Goal: Task Accomplishment & Management: Complete application form

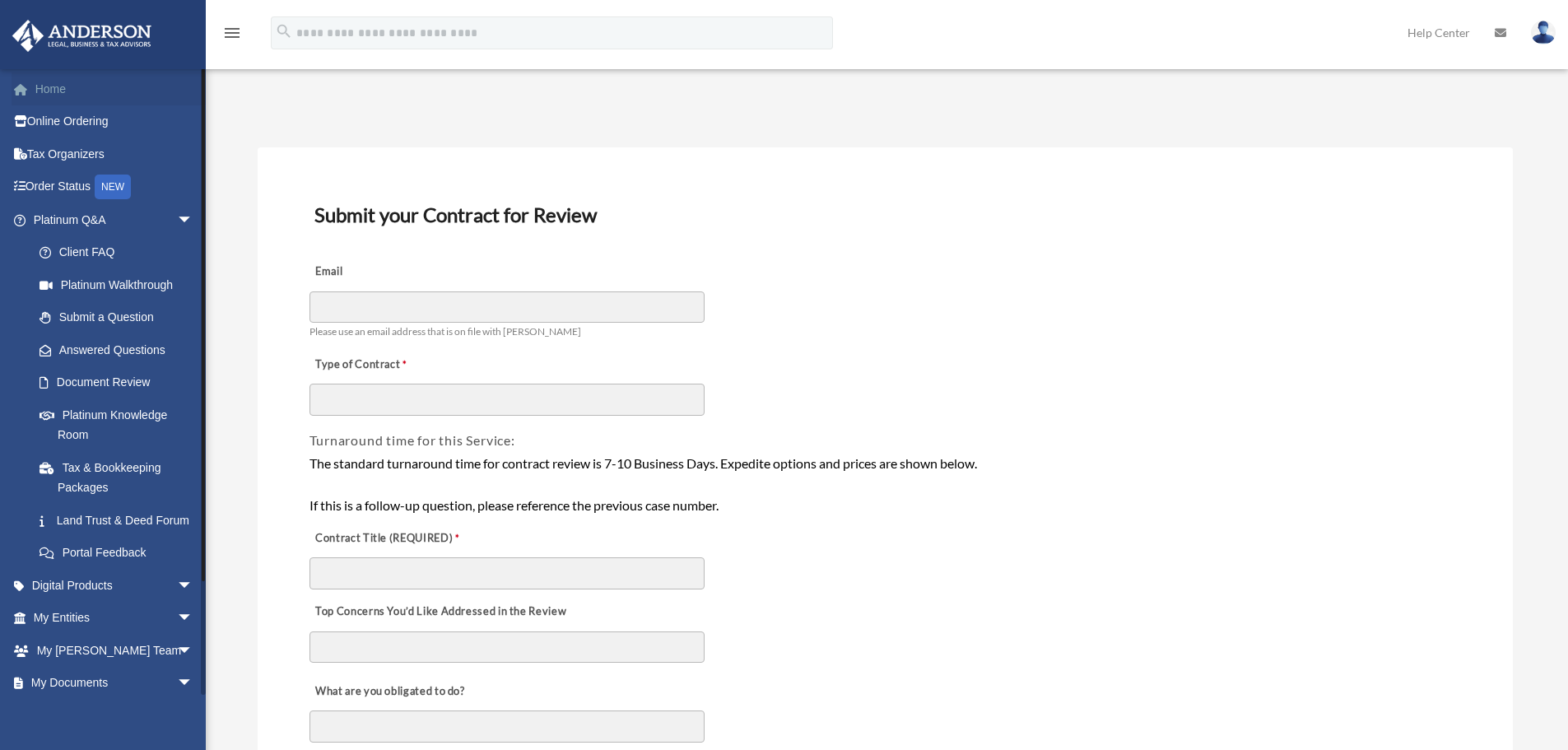
click at [90, 80] on link "Home" at bounding box center [114, 88] width 207 height 33
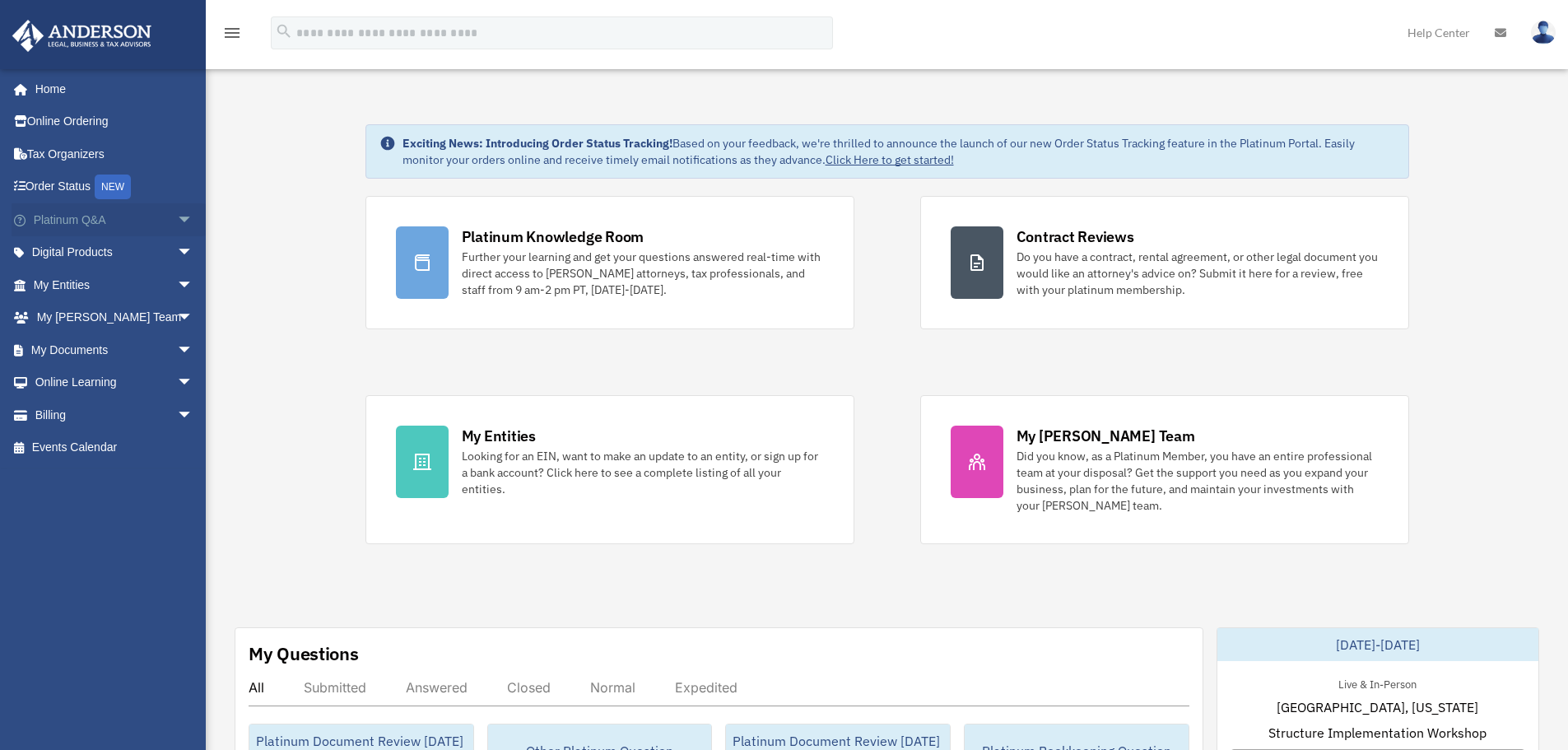
click at [177, 217] on span "arrow_drop_down" at bounding box center [193, 220] width 33 height 33
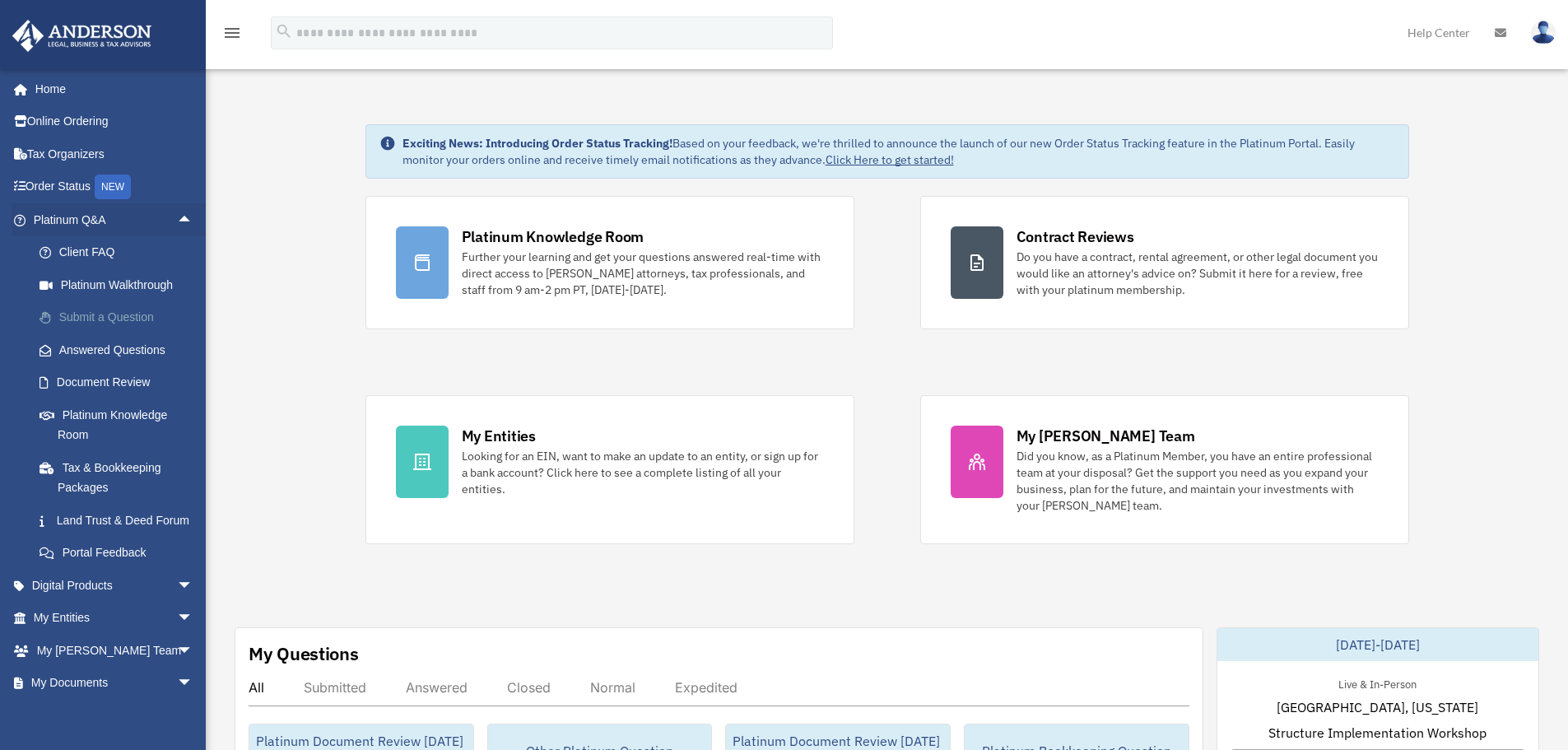
click at [143, 315] on link "Submit a Question" at bounding box center [120, 318] width 195 height 33
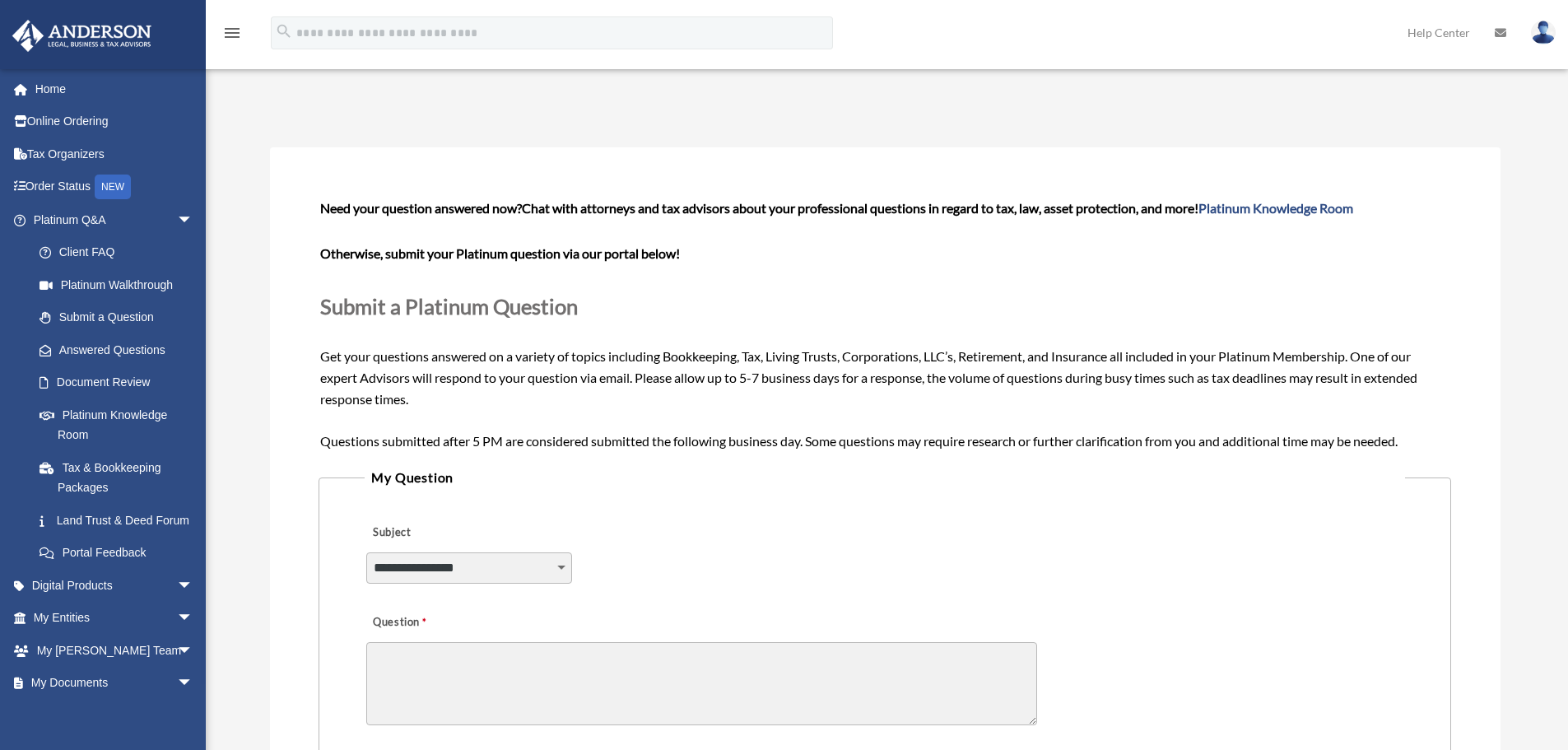
click at [427, 647] on textarea "Question" at bounding box center [702, 684] width 671 height 83
drag, startPoint x: 746, startPoint y: 378, endPoint x: 763, endPoint y: 376, distance: 17.1
click at [763, 376] on span "Need your question answered now? Chat with attorneys and tax advisors about you…" at bounding box center [884, 324] width 1129 height 248
click at [750, 378] on span "Need your question answered now? Chat with attorneys and tax advisors about you…" at bounding box center [884, 324] width 1129 height 248
drag, startPoint x: 745, startPoint y: 378, endPoint x: 764, endPoint y: 376, distance: 19.1
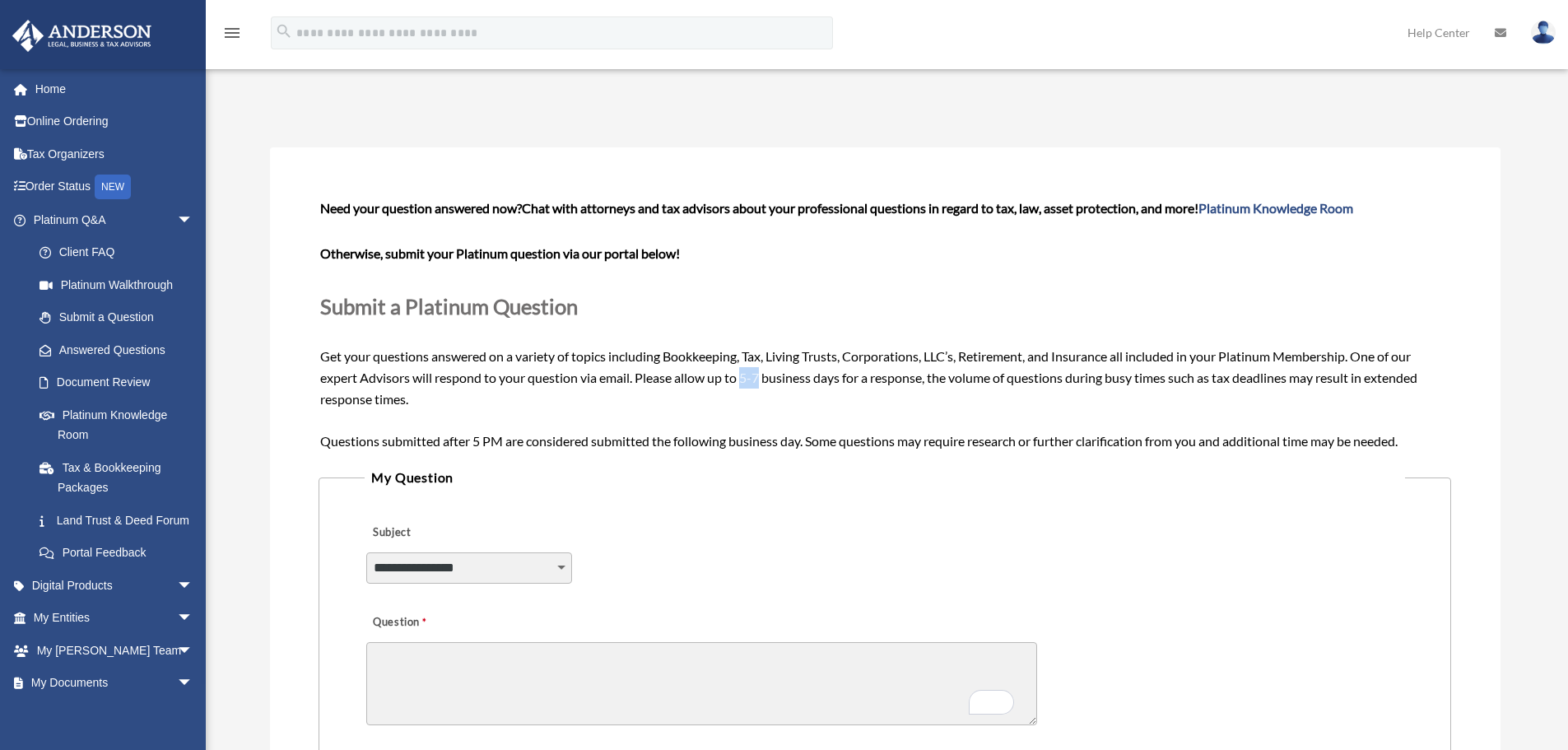
click at [764, 376] on span "Need your question answered now? Chat with attorneys and tax advisors about you…" at bounding box center [884, 324] width 1129 height 248
click at [715, 130] on div "Submit A Question date_range Published on Last updated June 7, 2024 May 11, 202…" at bounding box center [885, 623] width 1256 height 1062
click at [113, 88] on link "Home" at bounding box center [114, 88] width 207 height 33
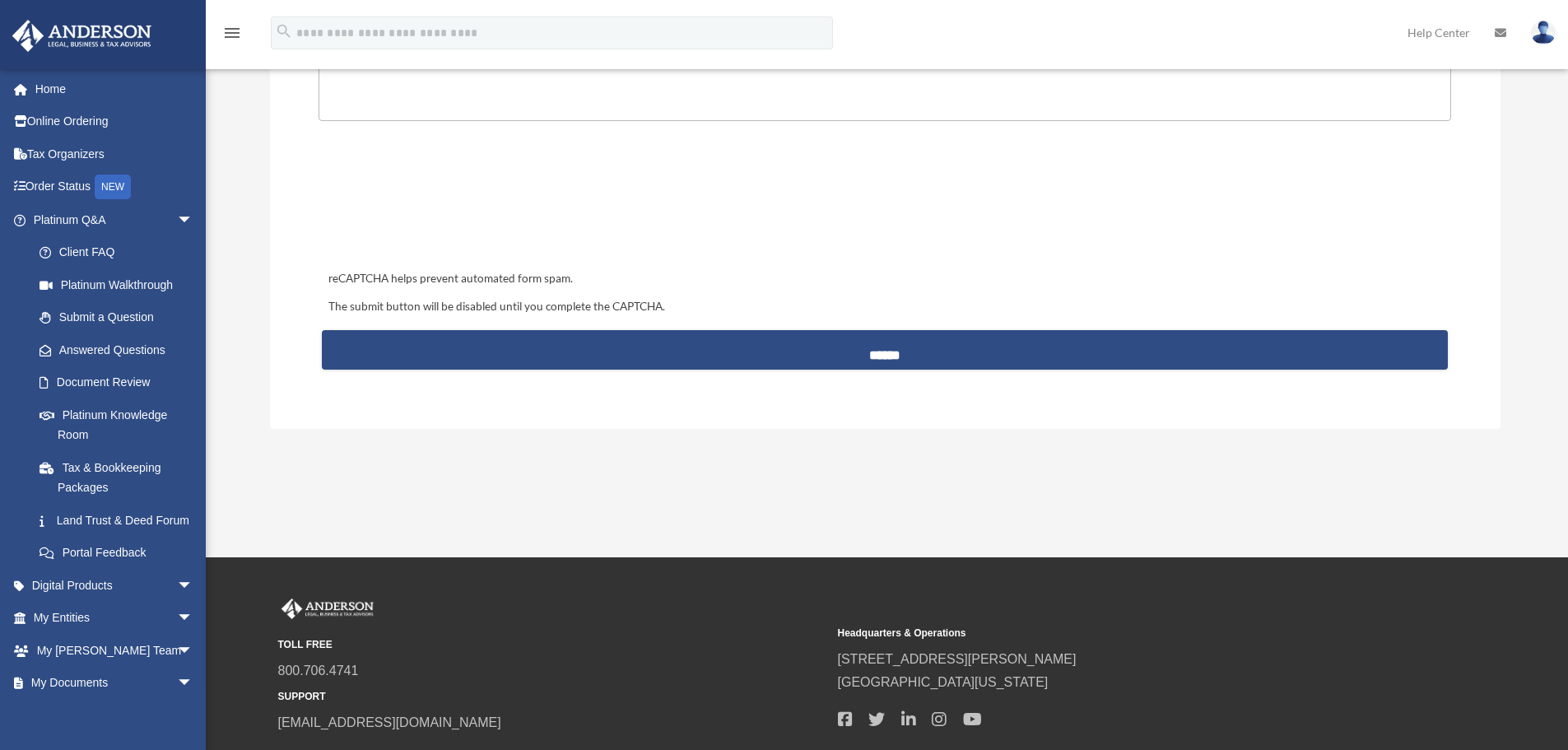
scroll to position [775, 0]
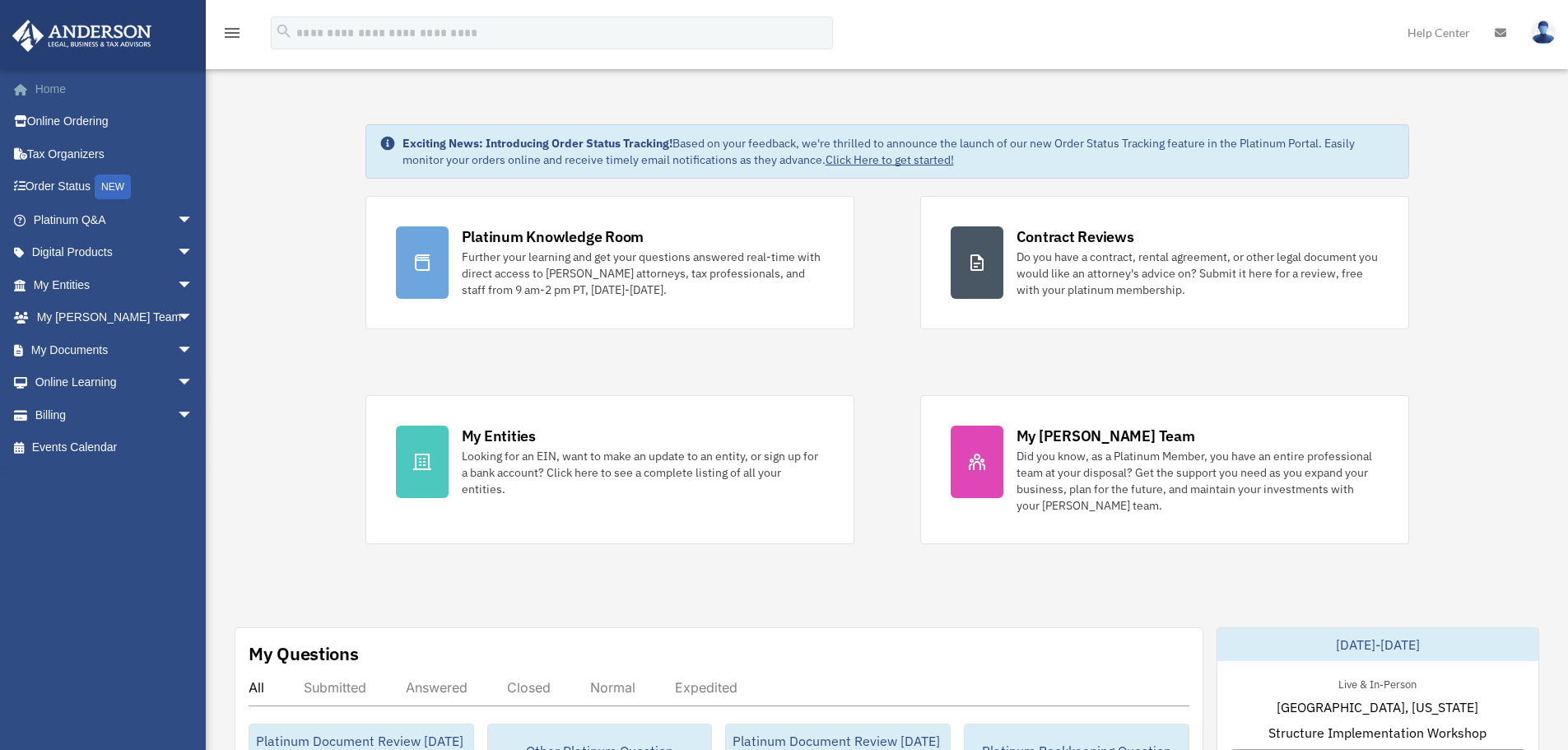
click at [57, 84] on link "Home" at bounding box center [114, 88] width 207 height 33
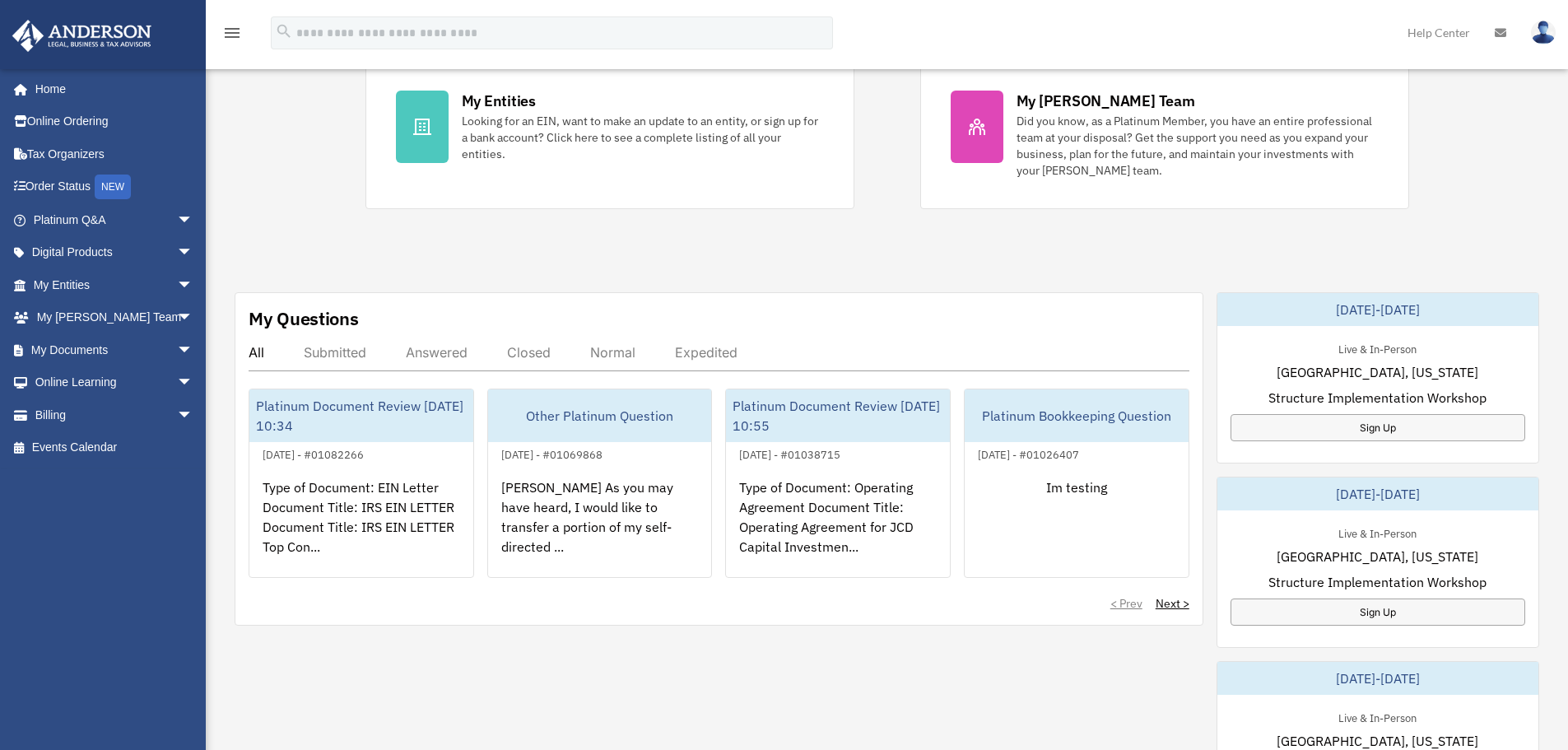
scroll to position [412, 0]
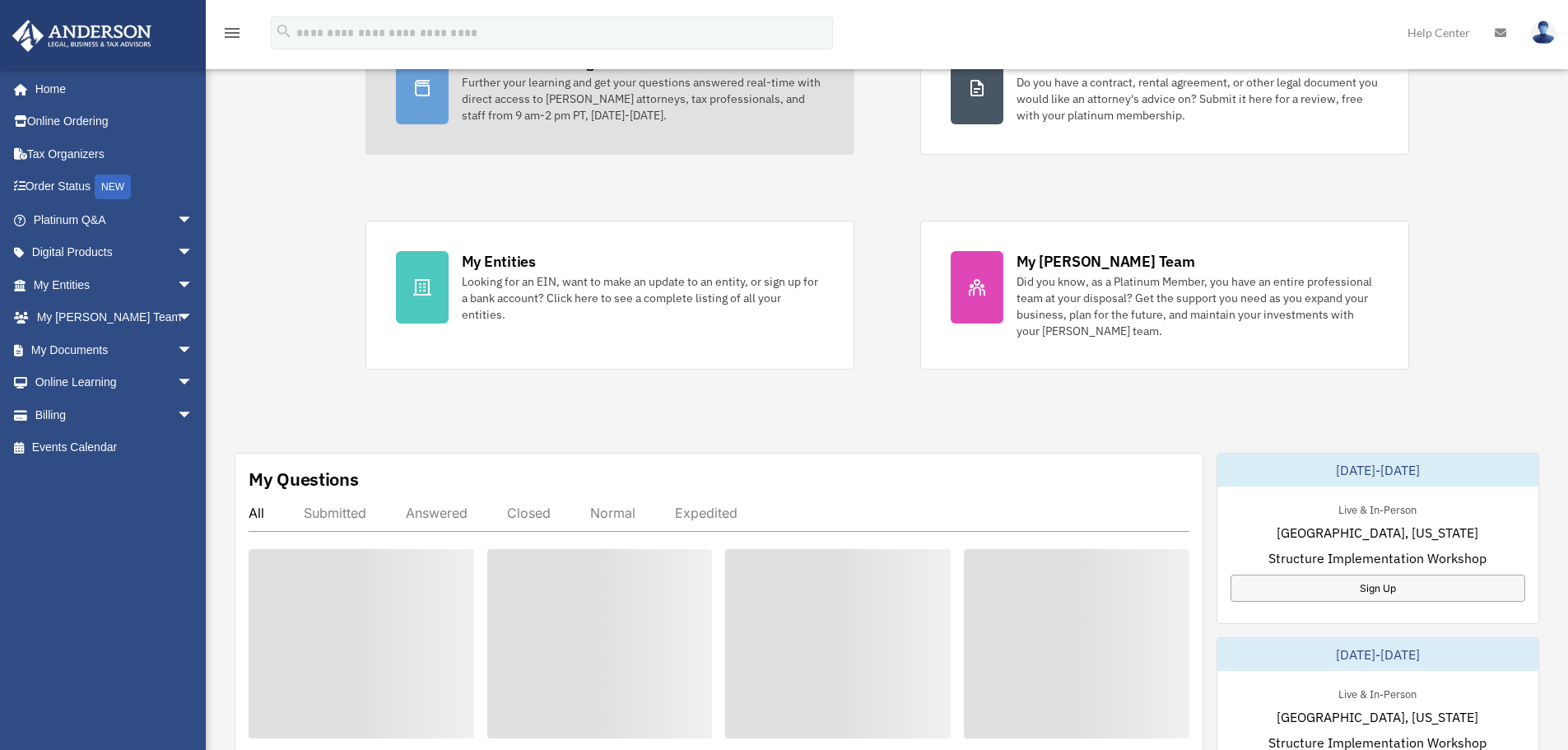
scroll to position [412, 0]
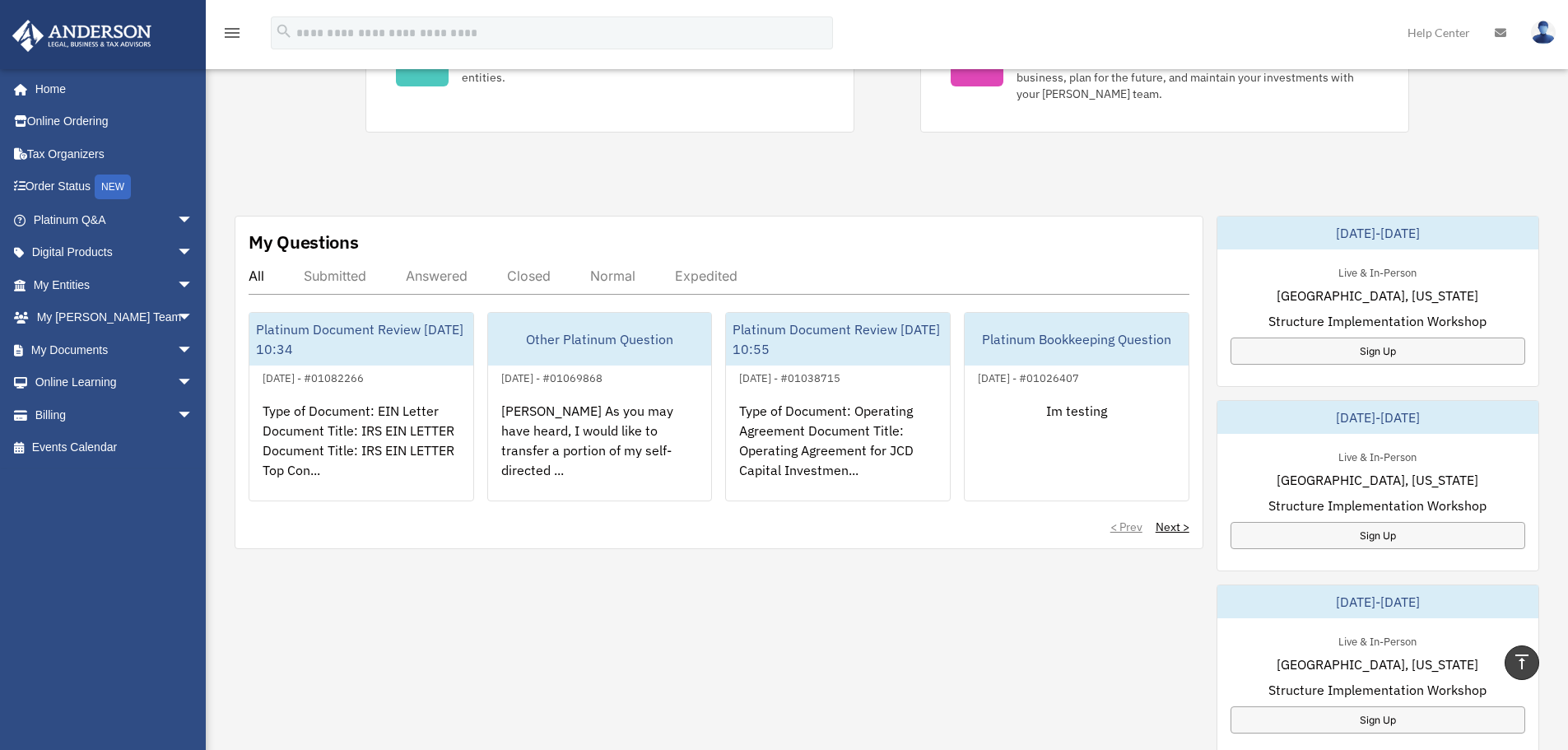
click at [448, 280] on div "Answered" at bounding box center [437, 275] width 62 height 16
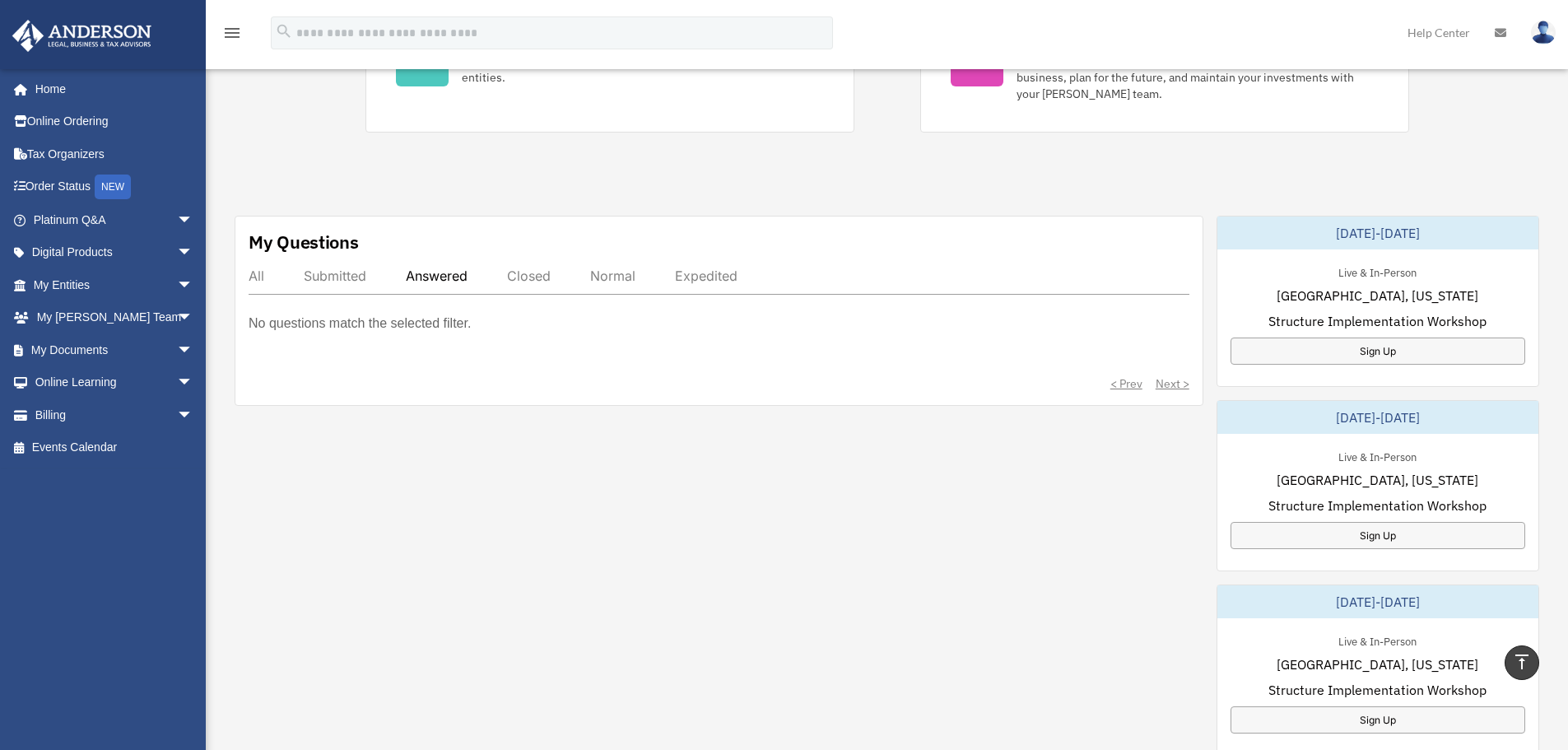
click at [343, 281] on div "Submitted" at bounding box center [335, 275] width 63 height 16
click at [251, 276] on div "All" at bounding box center [256, 275] width 15 height 16
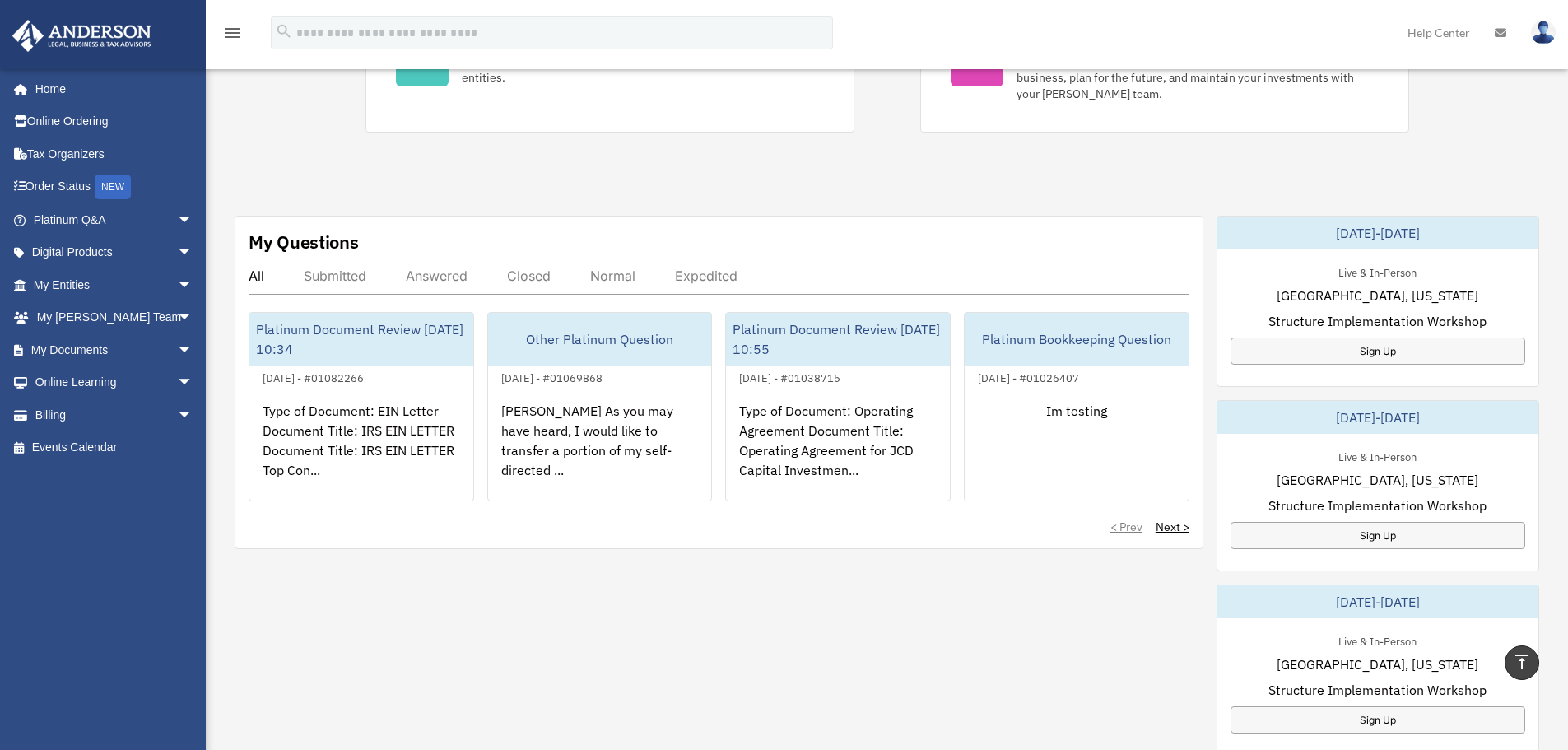
click at [644, 526] on div "< Prev Next >" at bounding box center [719, 527] width 941 height 16
click at [177, 221] on span "arrow_drop_down" at bounding box center [193, 220] width 33 height 33
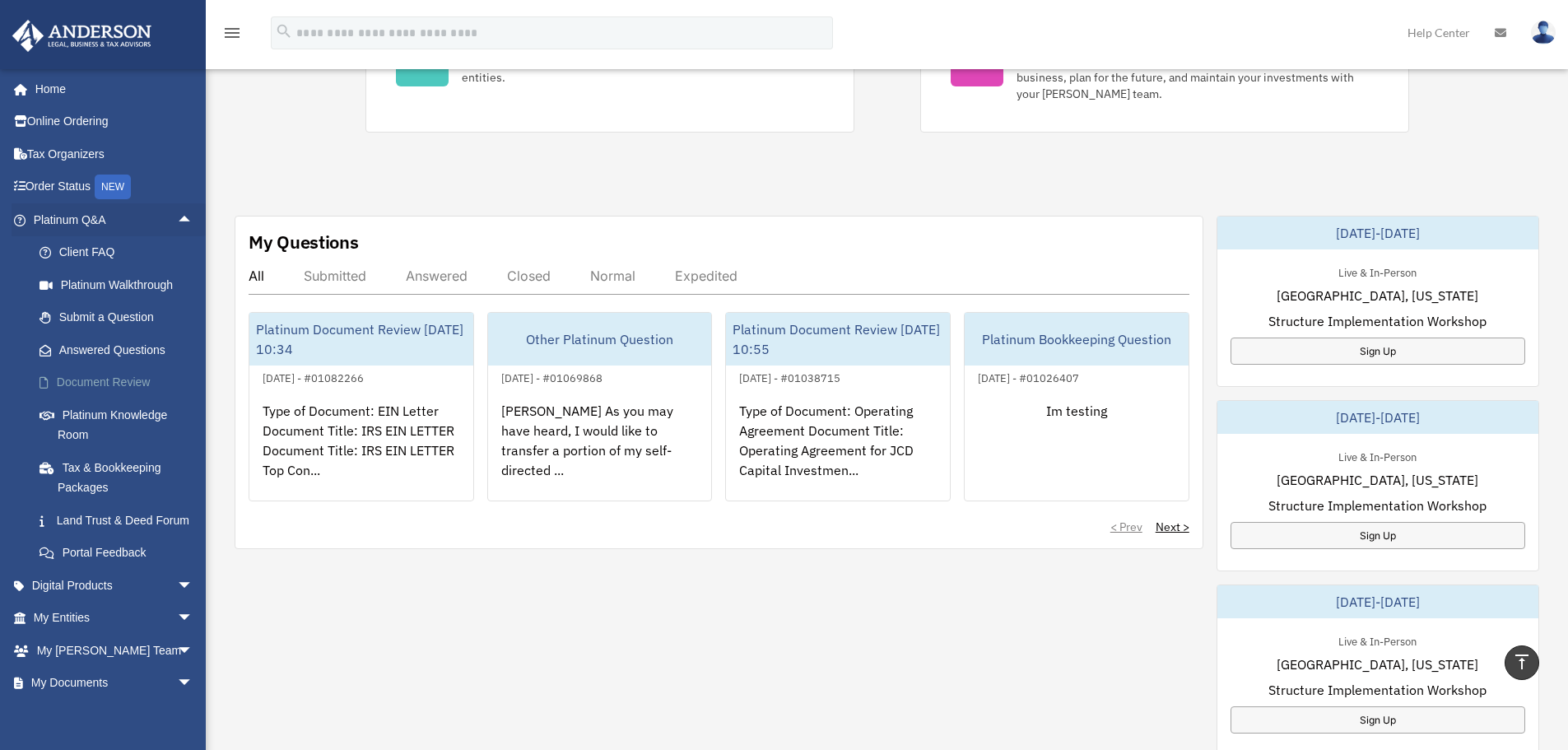
click at [140, 382] on link "Document Review" at bounding box center [120, 383] width 195 height 33
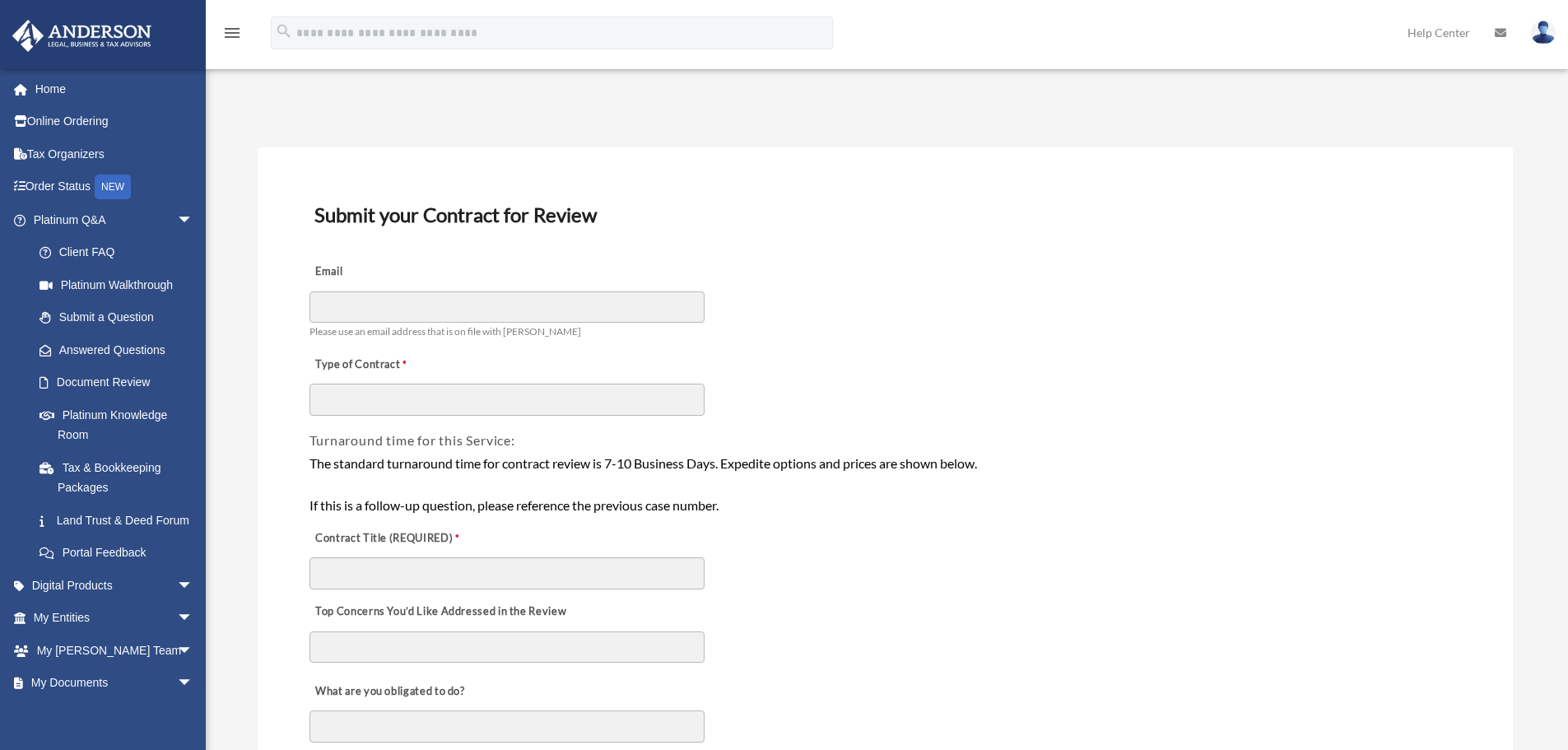
drag, startPoint x: 299, startPoint y: 463, endPoint x: 792, endPoint y: 405, distance: 496.4
click at [792, 405] on div "Type of Contract" at bounding box center [885, 379] width 1155 height 73
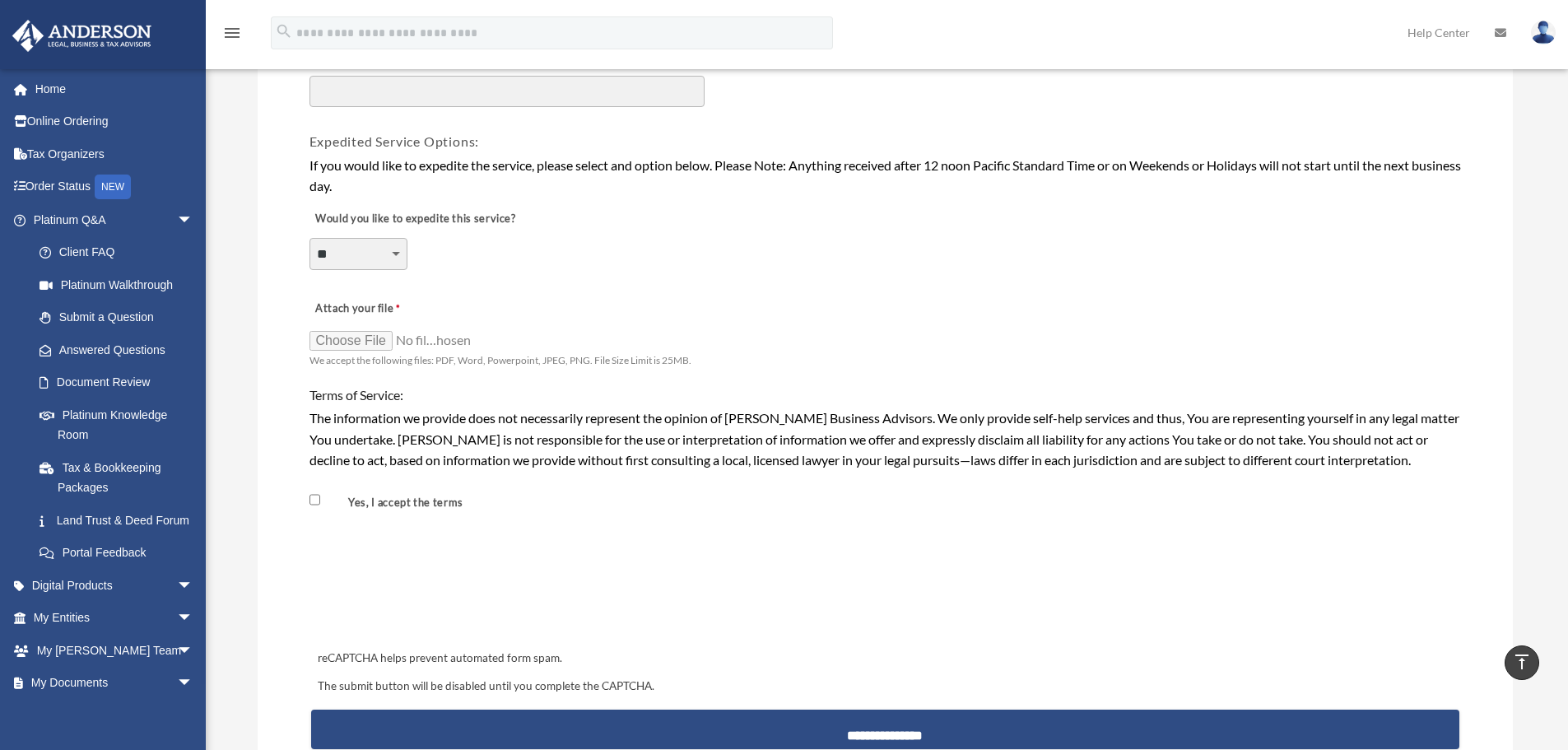
scroll to position [1153, 0]
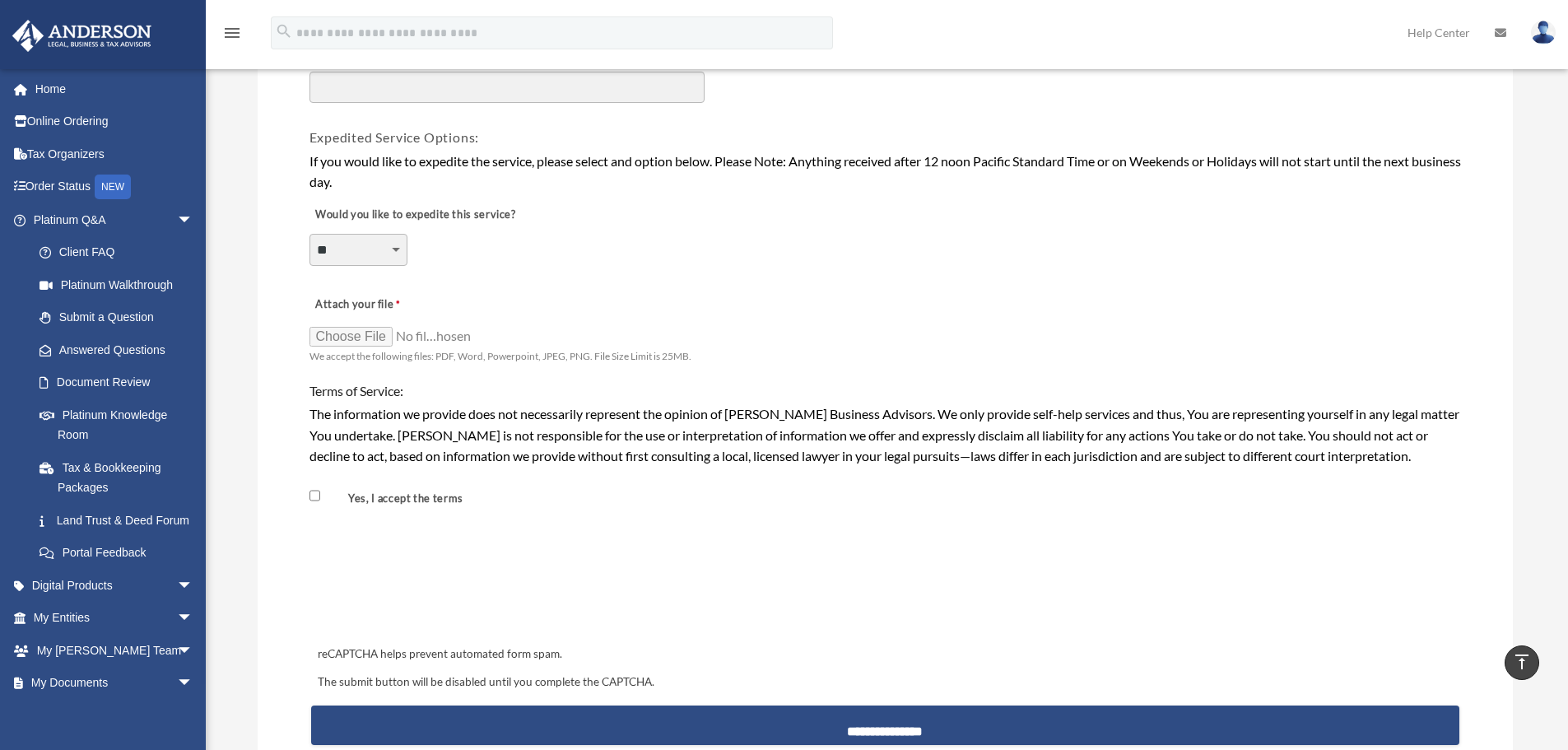
click at [933, 537] on div "reCAPTCHA helps prevent automated form spam. The submit button will be disabled…" at bounding box center [885, 614] width 1149 height 183
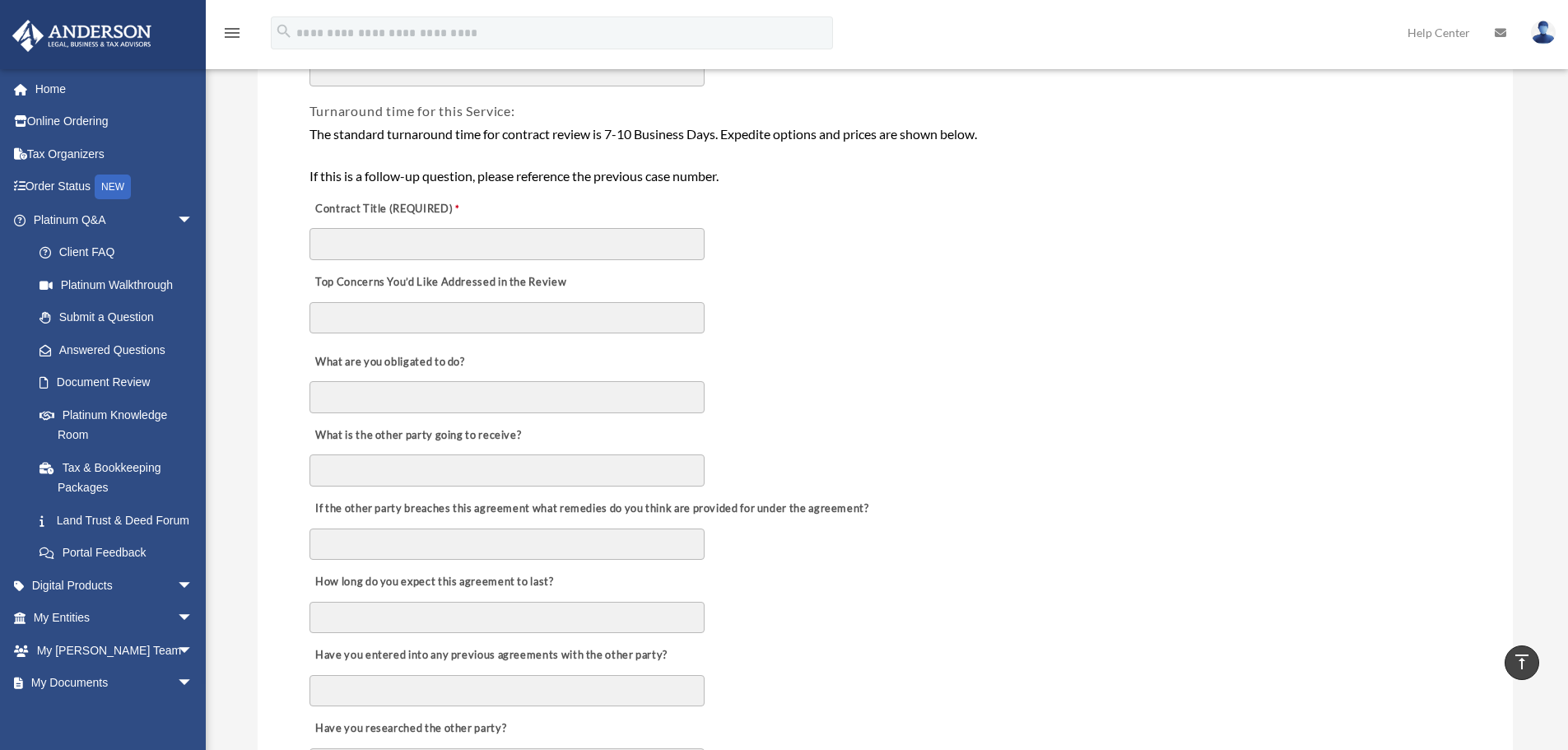
scroll to position [0, 0]
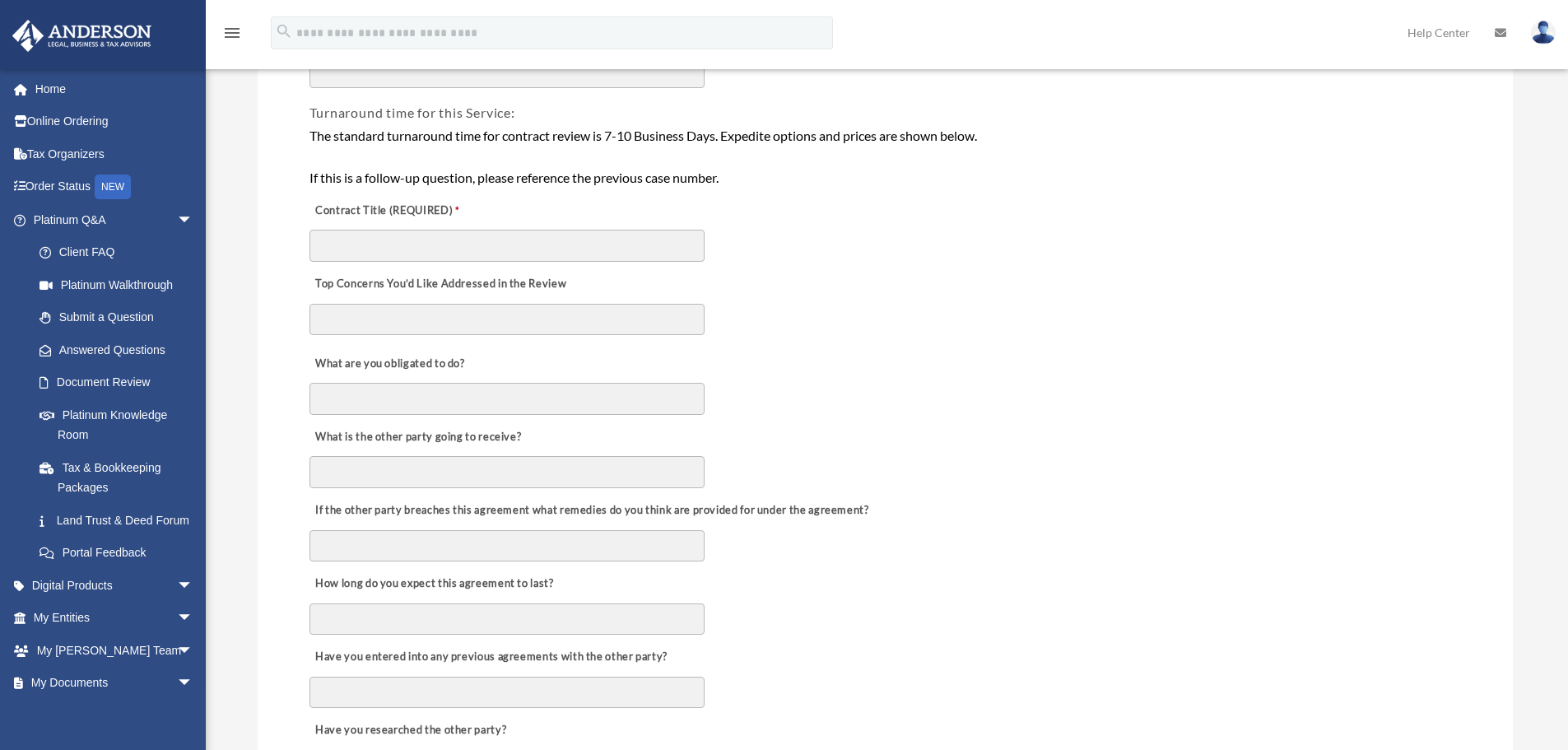
scroll to position [330, 0]
click at [860, 351] on div "What are you obligated to do?" at bounding box center [885, 378] width 1155 height 73
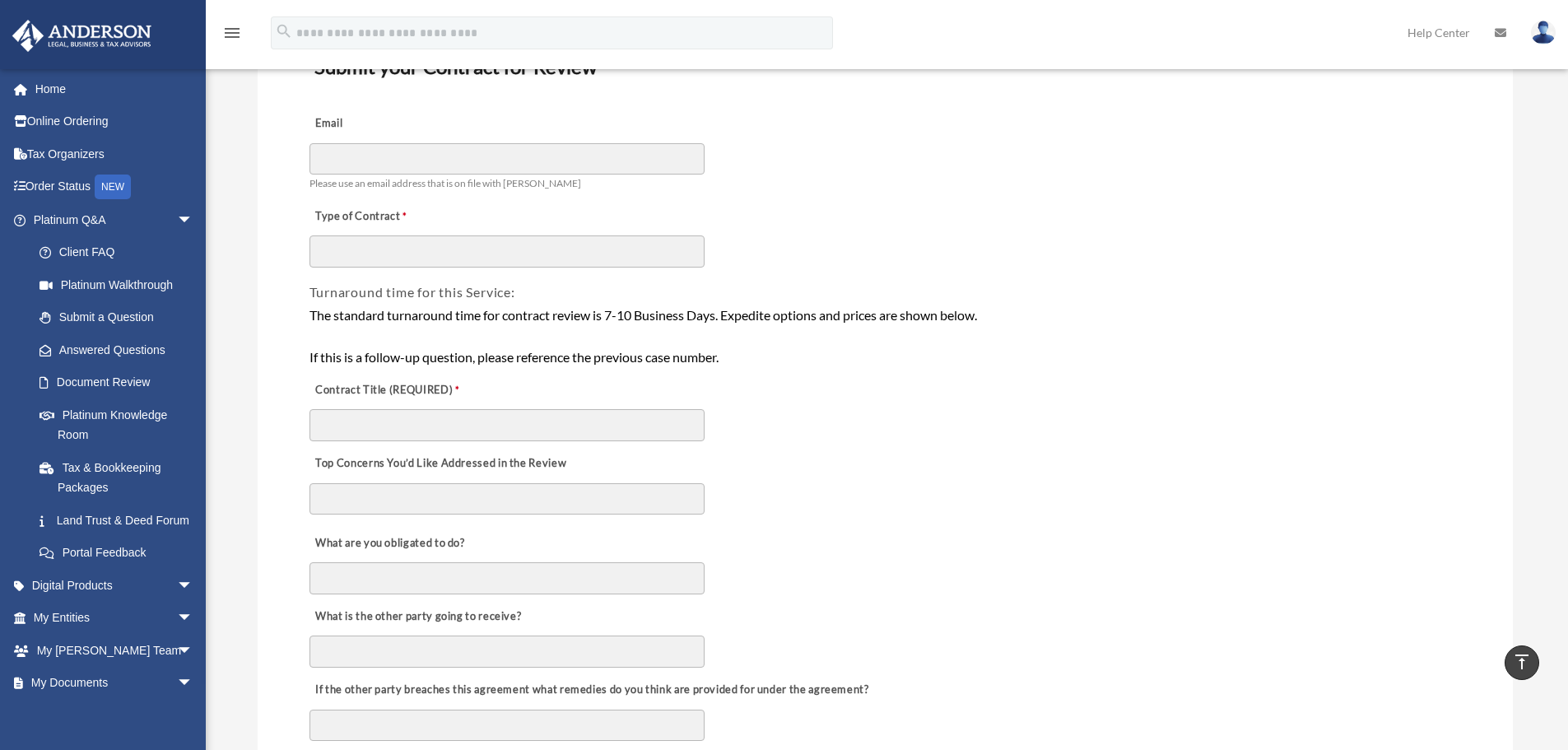
scroll to position [0, 0]
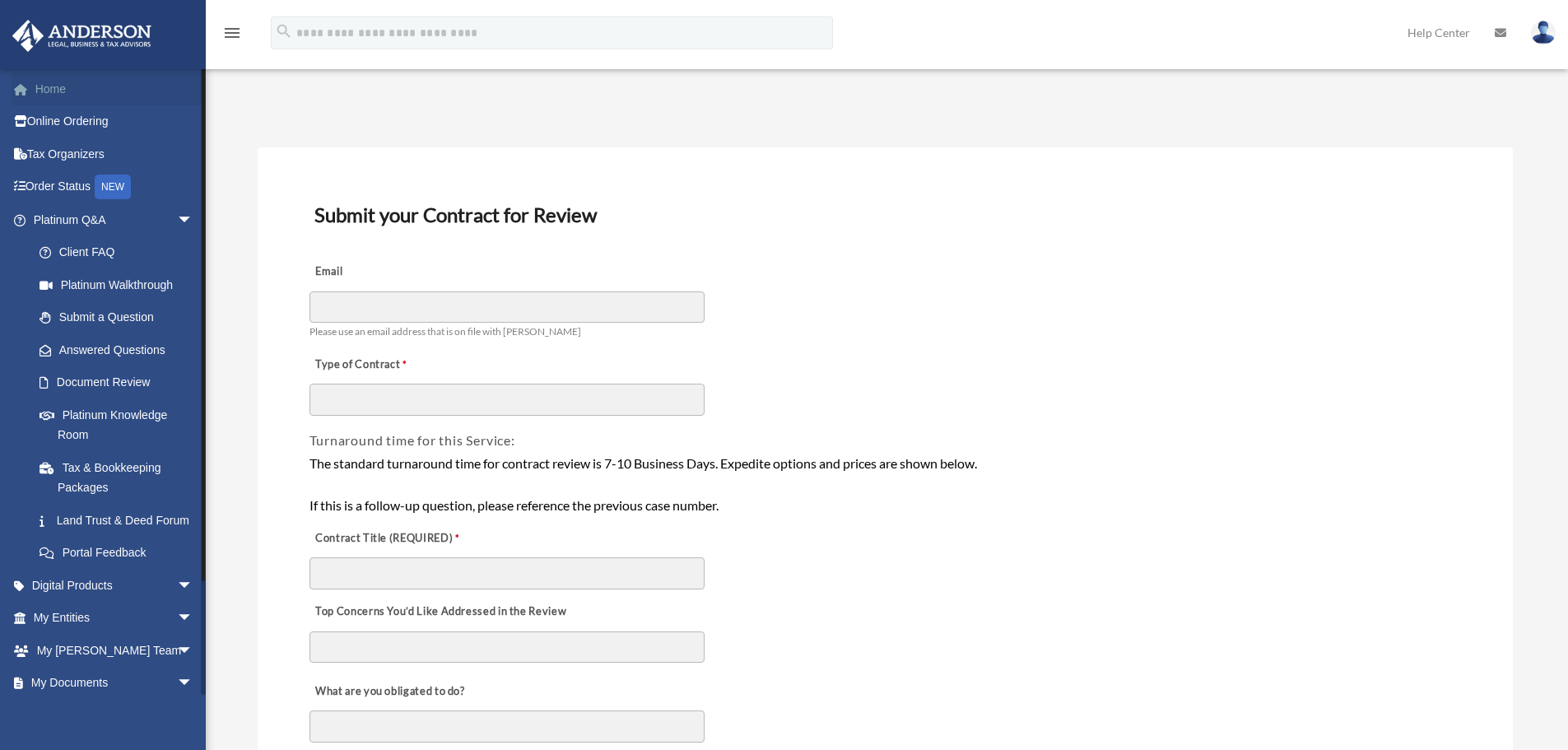
click at [69, 81] on link "Home" at bounding box center [114, 88] width 207 height 33
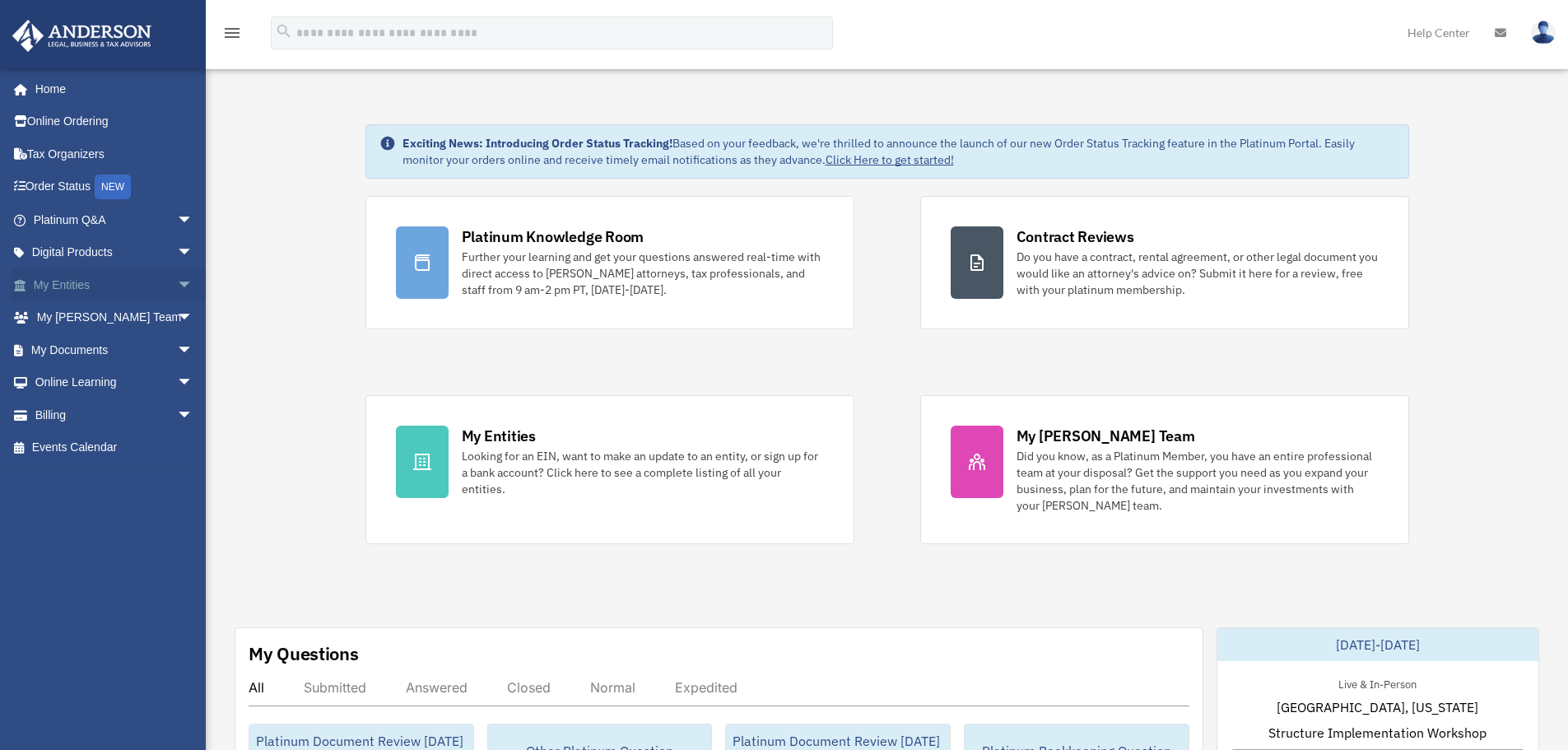
click at [177, 281] on span "arrow_drop_down" at bounding box center [193, 285] width 33 height 33
